Goal: Task Accomplishment & Management: Manage account settings

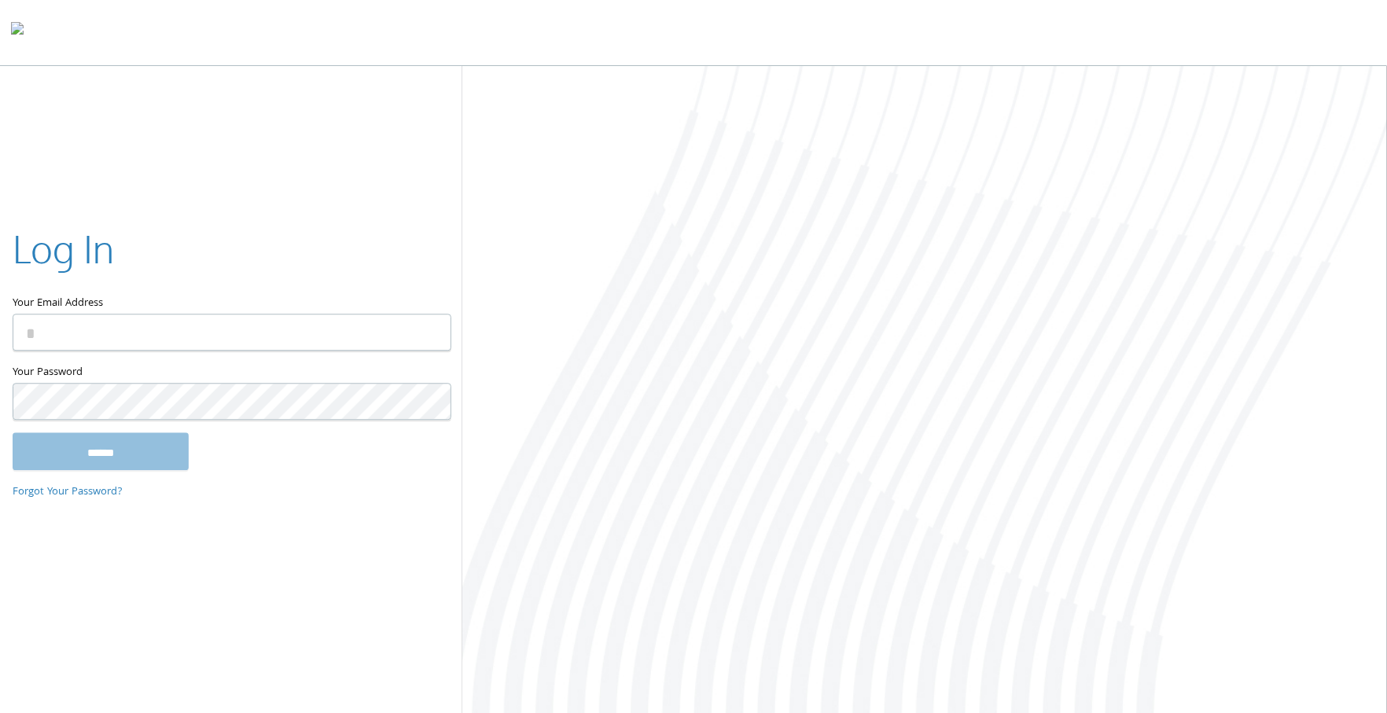
type input "**********"
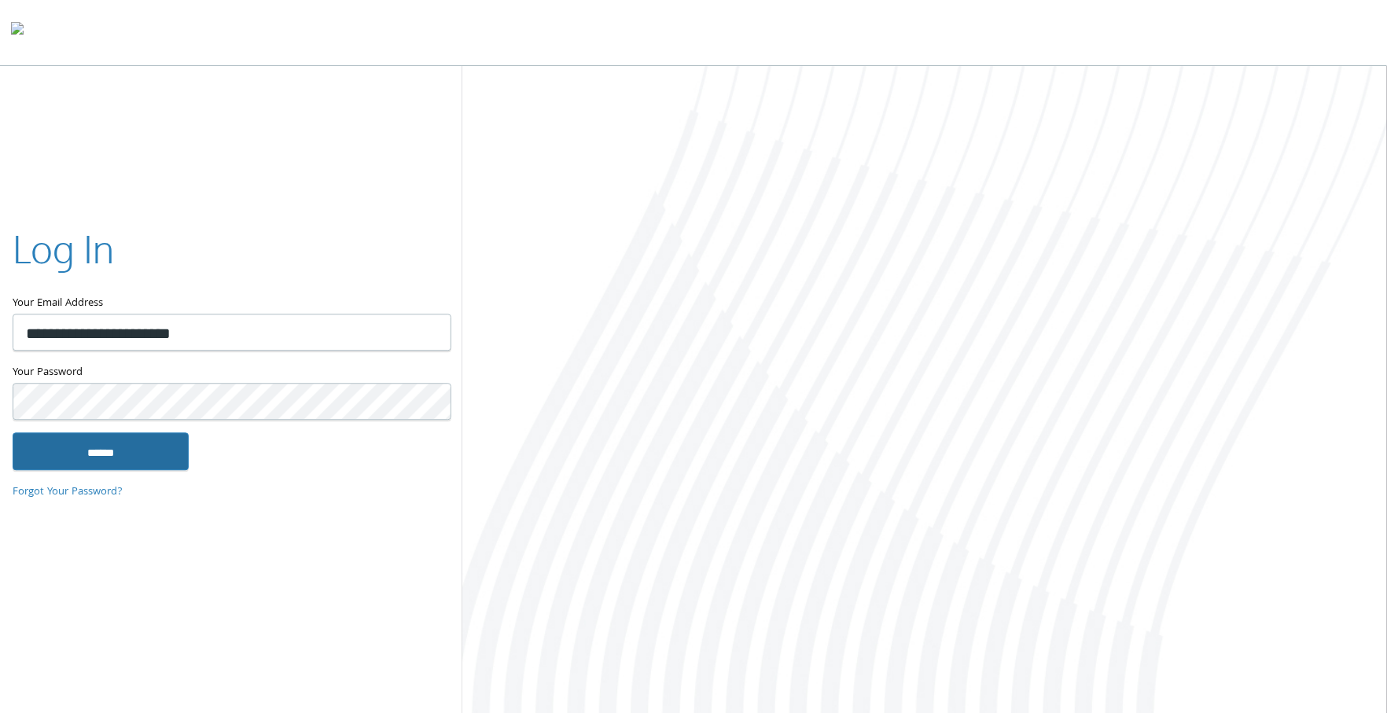
click at [120, 454] on input "******" at bounding box center [101, 451] width 176 height 38
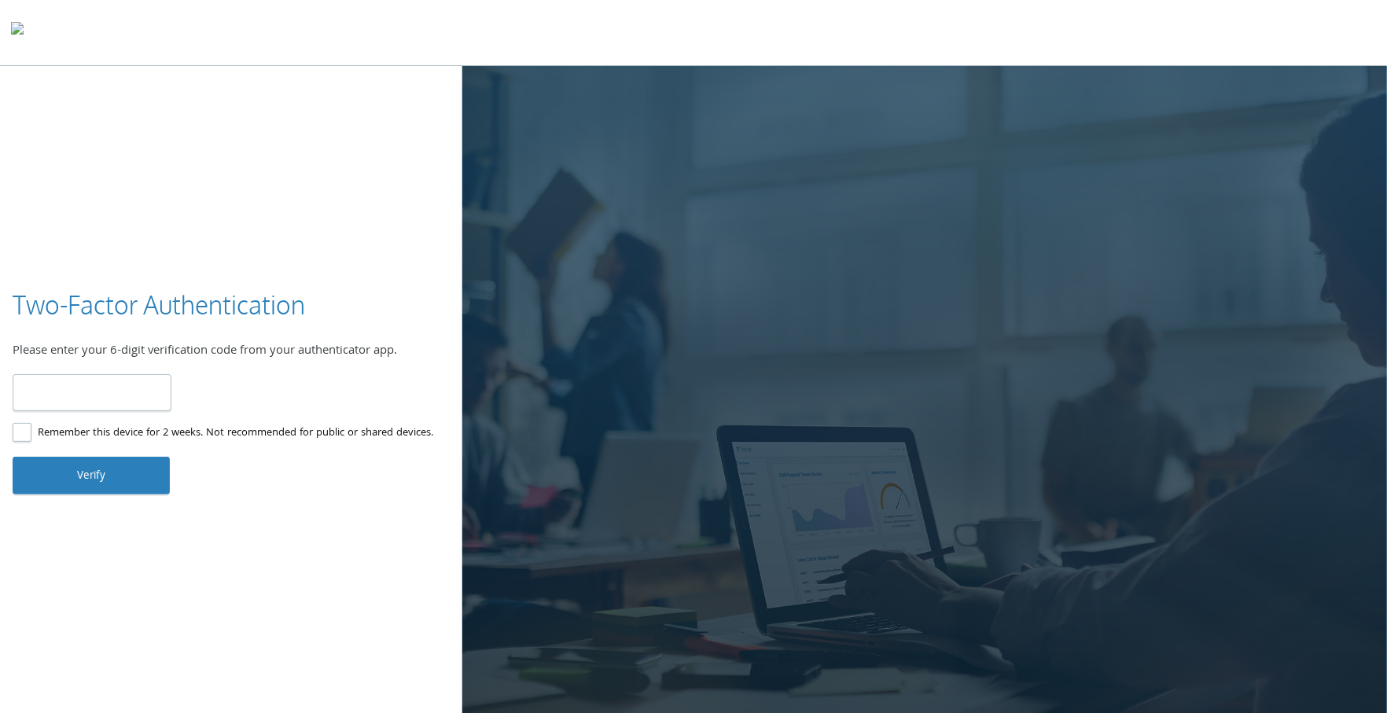
type input "******"
click at [113, 486] on button "Verify" at bounding box center [91, 476] width 157 height 38
